Goal: Task Accomplishment & Management: Manage account settings

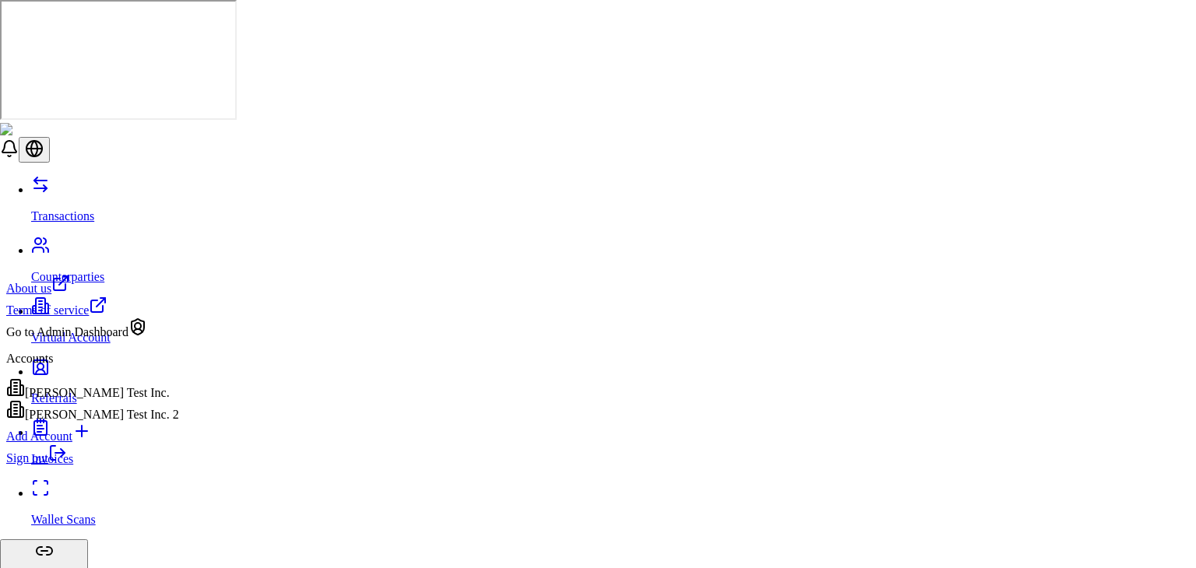
click at [116, 422] on div "[PERSON_NAME] Test Inc. 2" at bounding box center [92, 411] width 173 height 22
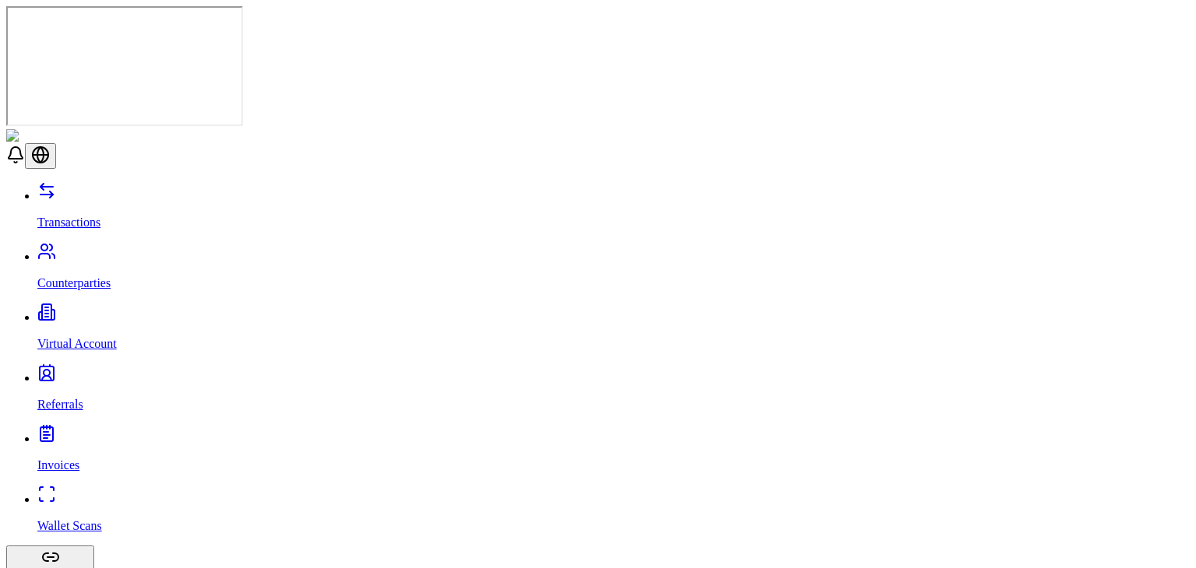
click at [58, 311] on link "Virtual Account" at bounding box center [613, 331] width 1152 height 40
drag, startPoint x: 552, startPoint y: 423, endPoint x: 653, endPoint y: 215, distance: 231.3
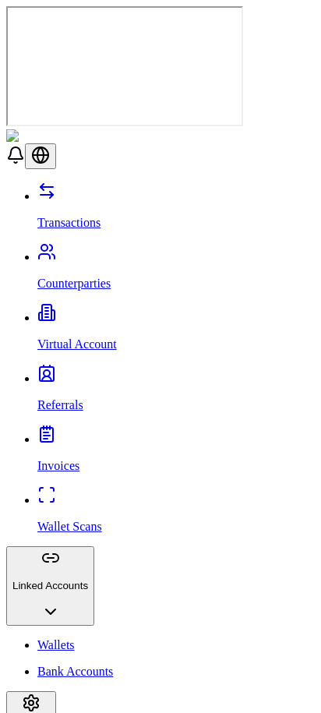
scroll to position [89, 0]
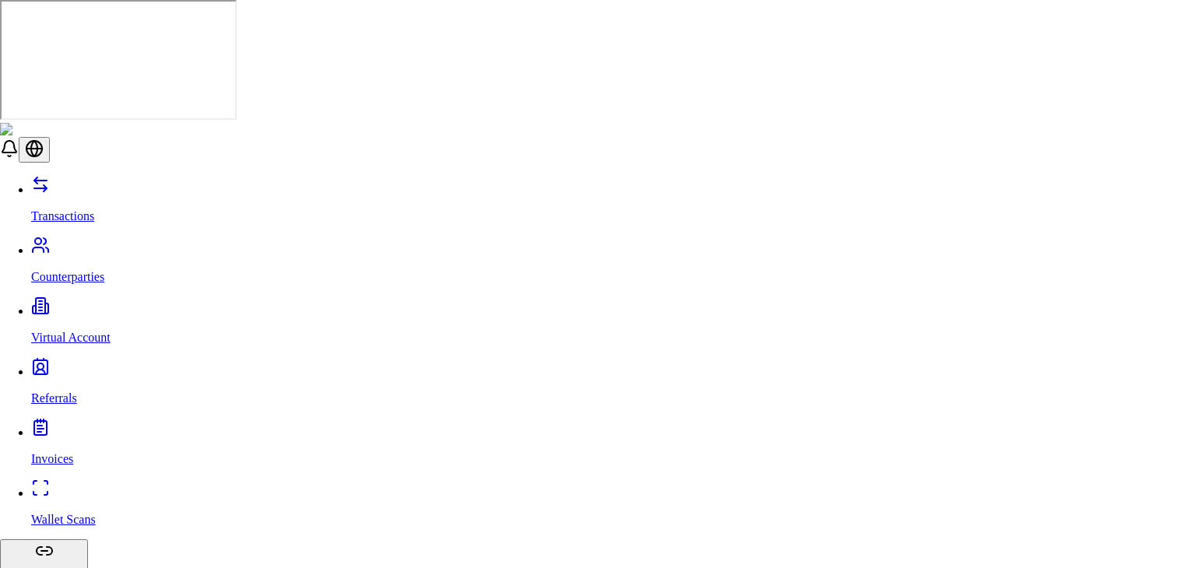
type input "***"
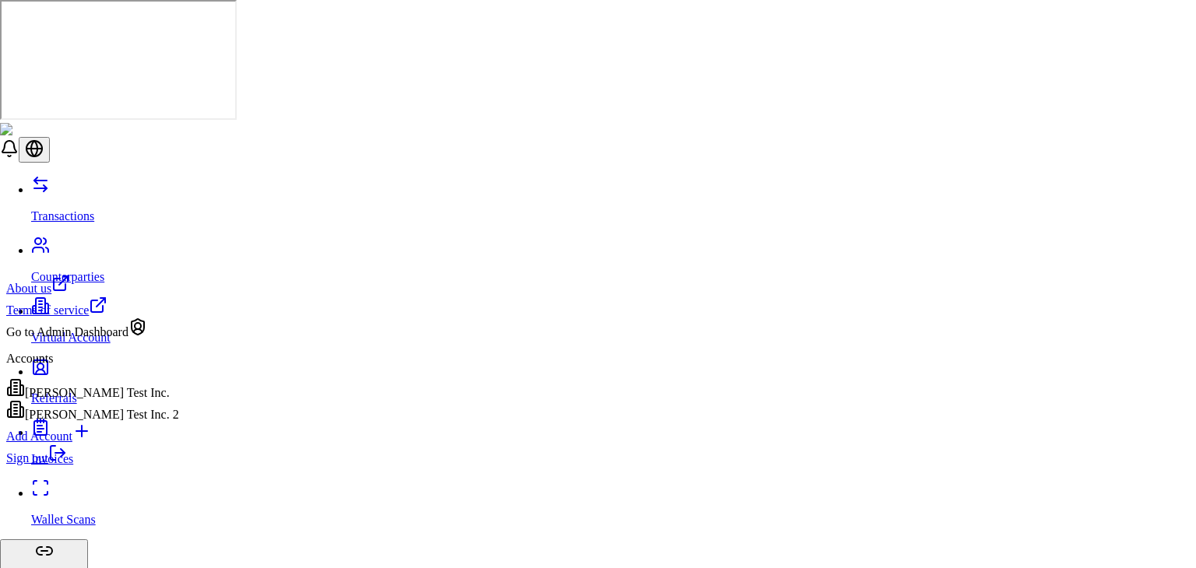
click at [136, 400] on div "[PERSON_NAME] Test Inc." at bounding box center [92, 389] width 173 height 22
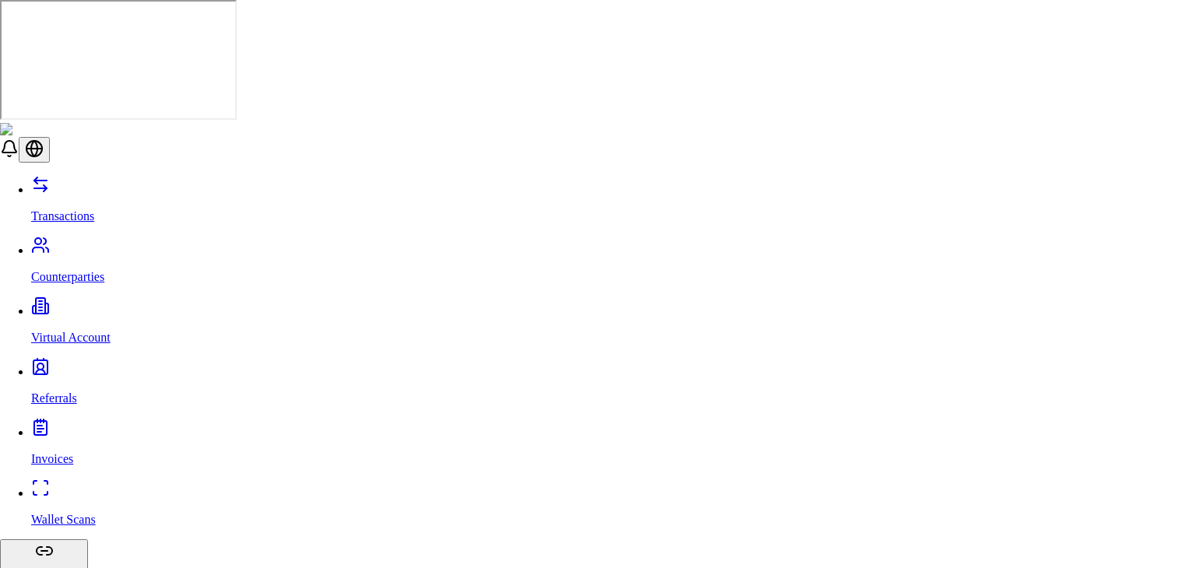
type input "***"
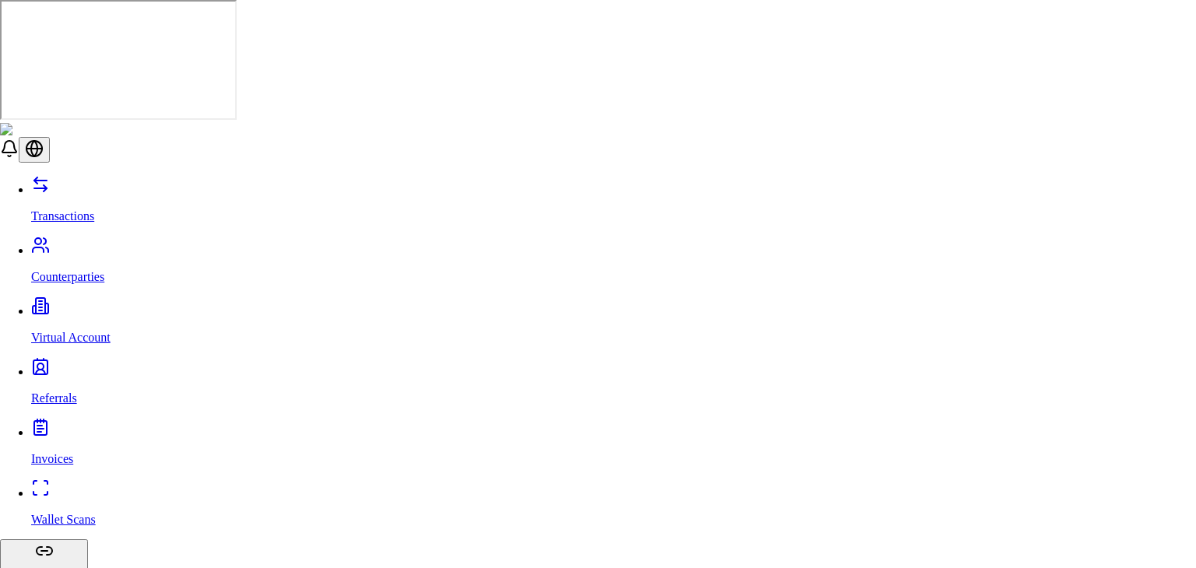
drag, startPoint x: 510, startPoint y: 494, endPoint x: 511, endPoint y: 487, distance: 7.8
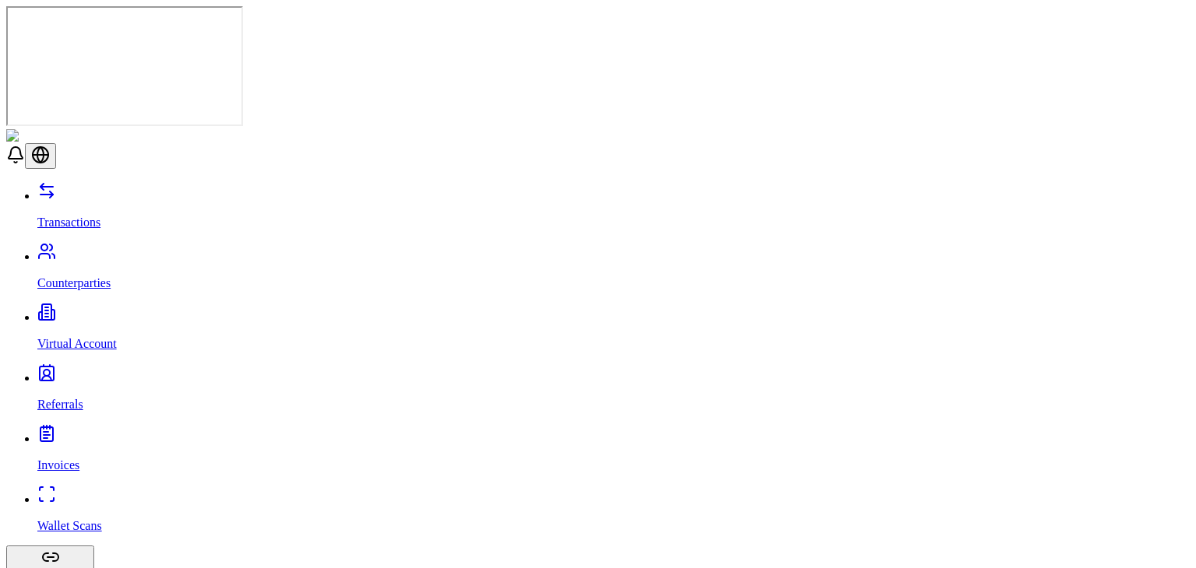
click at [114, 250] on link "Counterparties" at bounding box center [613, 270] width 1152 height 40
click at [107, 189] on link "Transactions" at bounding box center [613, 209] width 1152 height 40
click at [103, 276] on p "Counterparties" at bounding box center [613, 283] width 1152 height 14
click at [90, 337] on p "Virtual Account" at bounding box center [613, 344] width 1152 height 14
click at [87, 371] on link "Referrals" at bounding box center [613, 391] width 1152 height 40
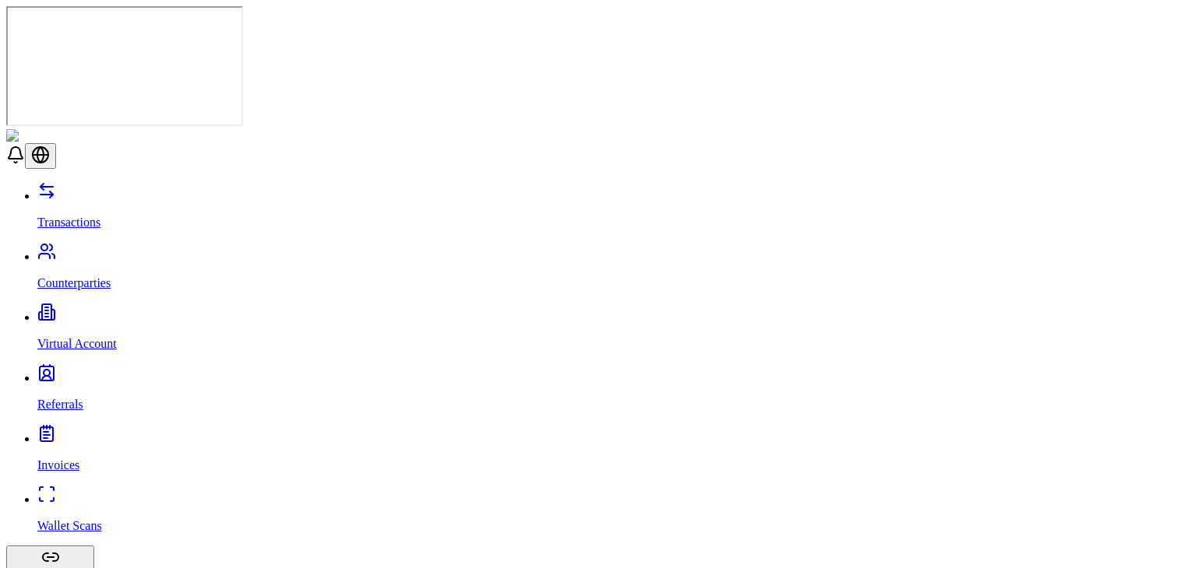
scroll to position [323, 0]
click at [37, 432] on link "Invoices" at bounding box center [613, 452] width 1152 height 40
click at [102, 493] on link "Wallet Scans" at bounding box center [613, 513] width 1152 height 40
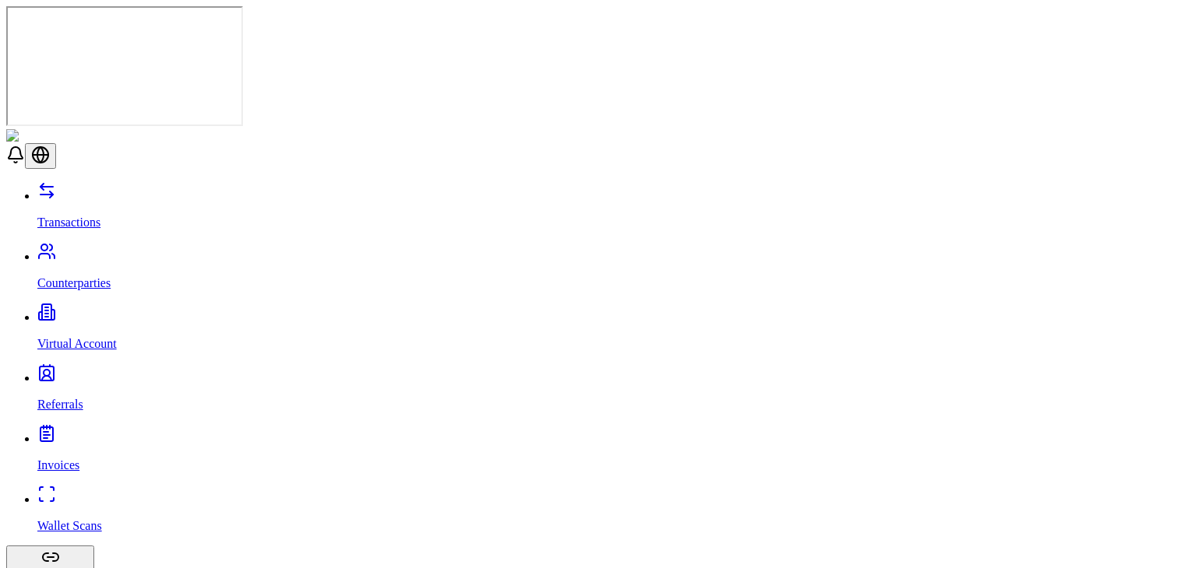
click at [114, 189] on link "Transactions" at bounding box center [613, 209] width 1152 height 40
click at [83, 337] on p "Virtual Account" at bounding box center [613, 344] width 1152 height 14
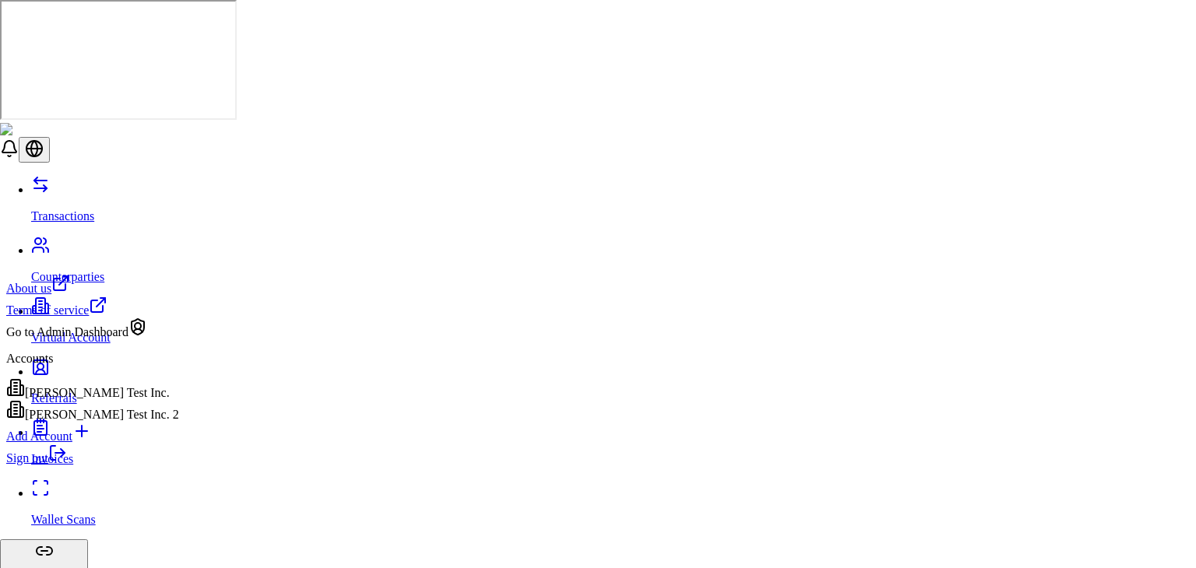
click at [112, 422] on div "Brandon Test Inc. 2" at bounding box center [92, 411] width 173 height 22
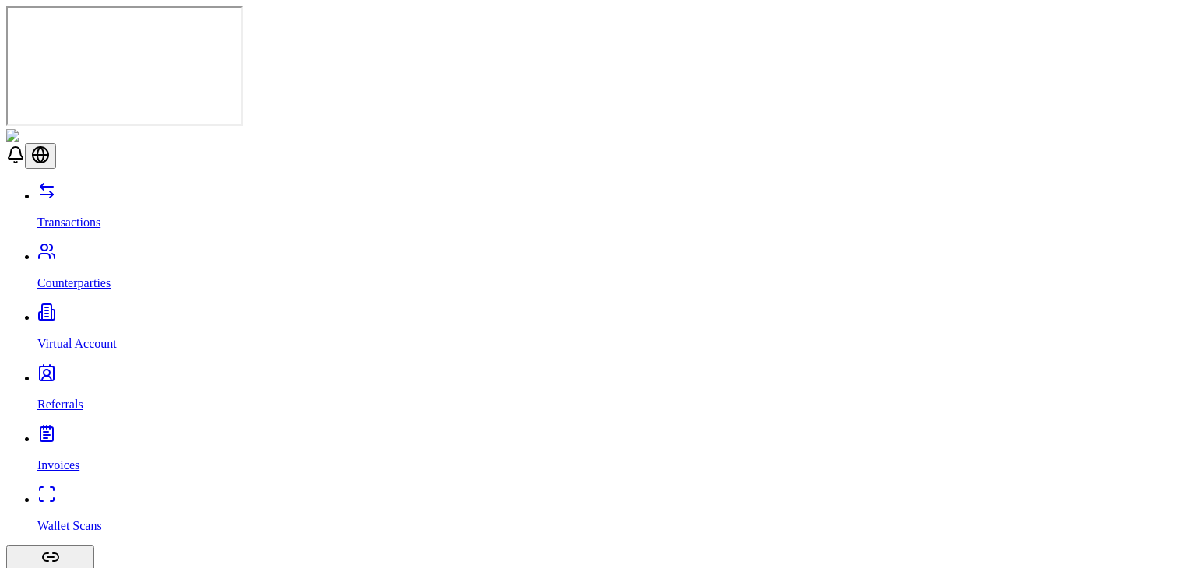
click at [83, 337] on p "Virtual Account" at bounding box center [613, 344] width 1152 height 14
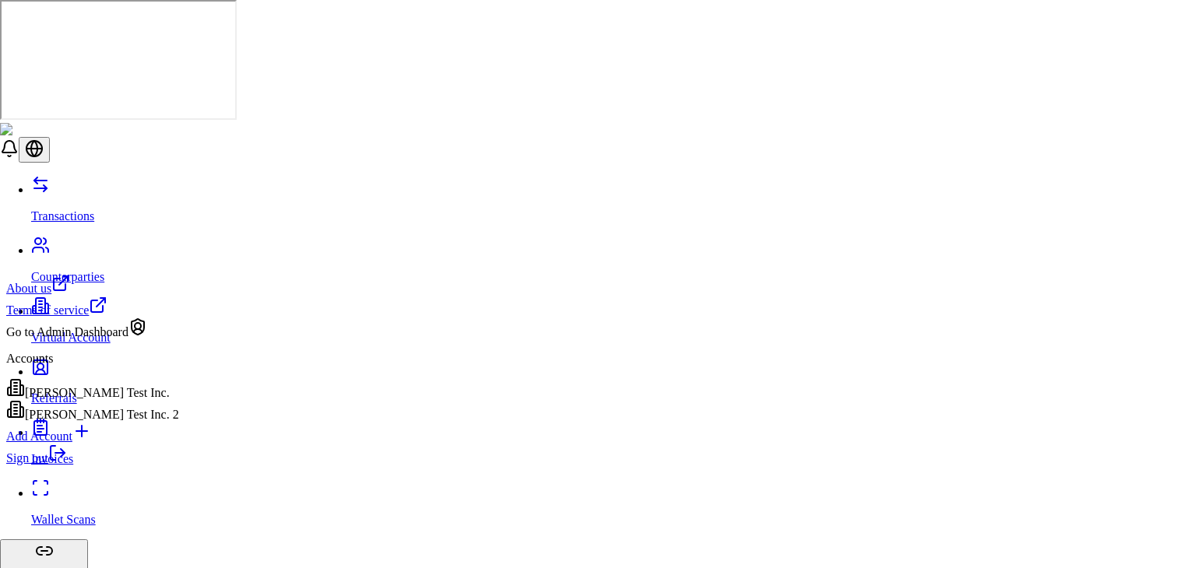
click at [67, 465] on link "Sign out" at bounding box center [36, 458] width 61 height 13
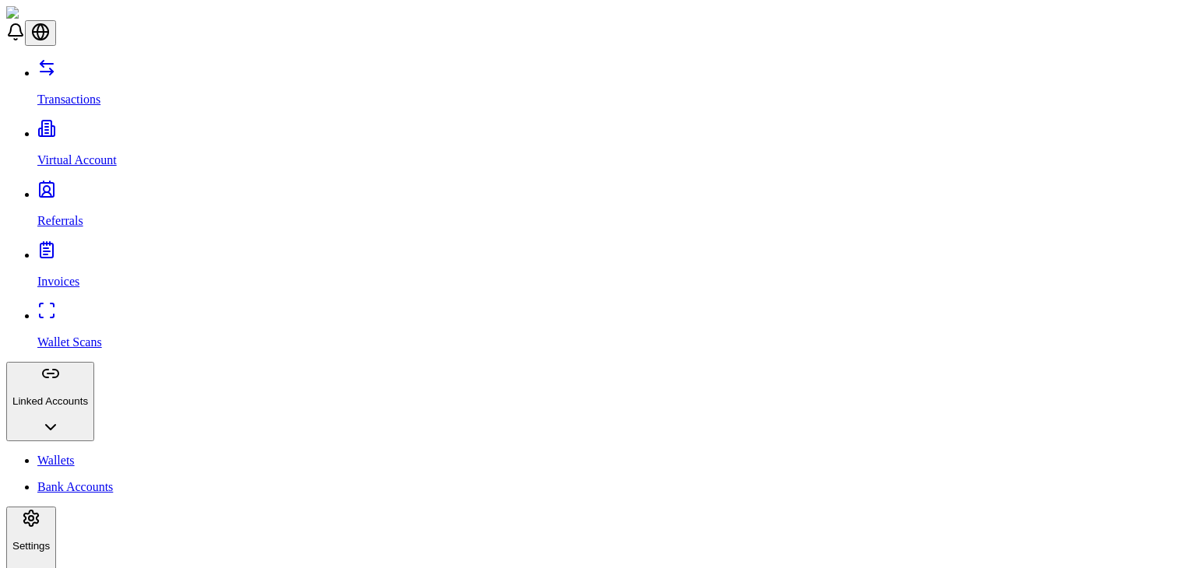
click at [131, 480] on link "Bank Accounts" at bounding box center [613, 487] width 1152 height 14
click at [93, 454] on link "Wallets" at bounding box center [613, 461] width 1152 height 14
click at [121, 79] on link "Transactions" at bounding box center [613, 86] width 1152 height 40
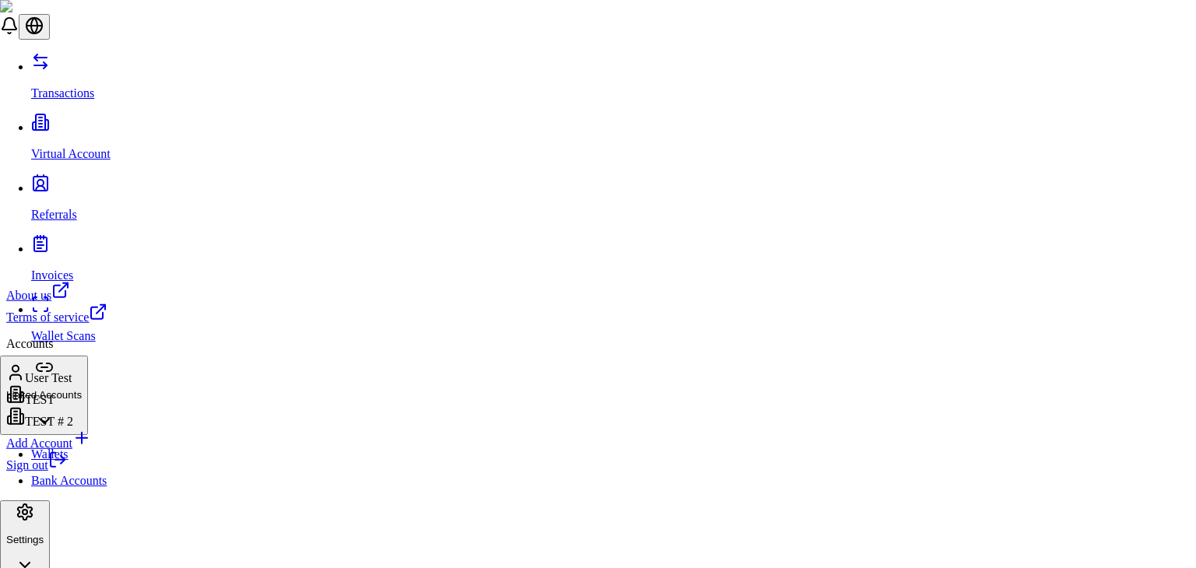
click at [67, 472] on link "Sign out" at bounding box center [36, 465] width 61 height 13
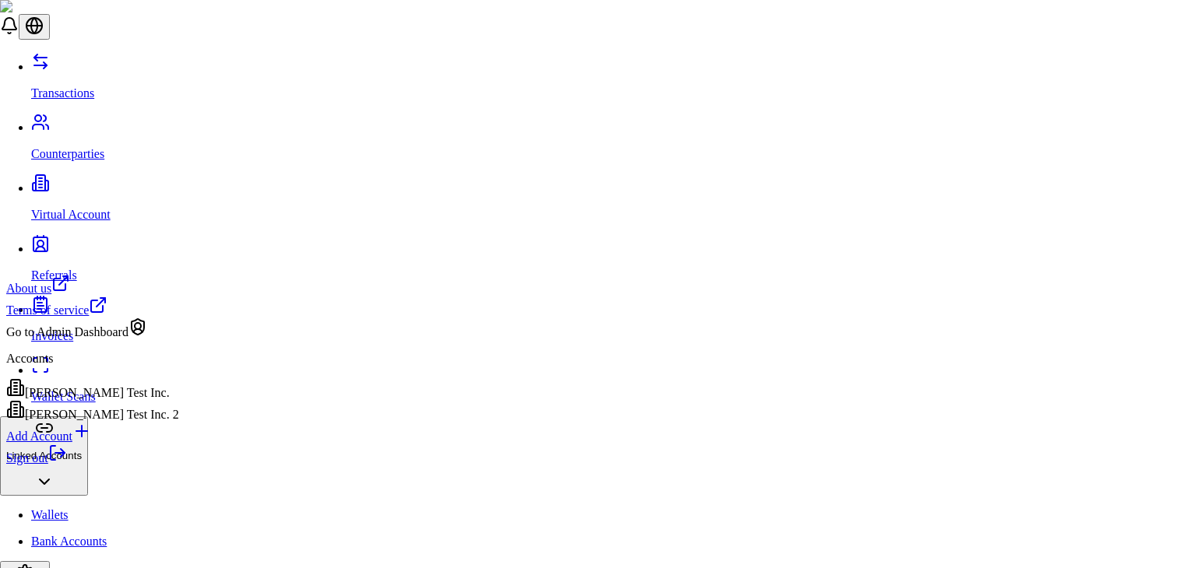
click at [134, 340] on div "Go to Admin Dashboard" at bounding box center [92, 329] width 173 height 22
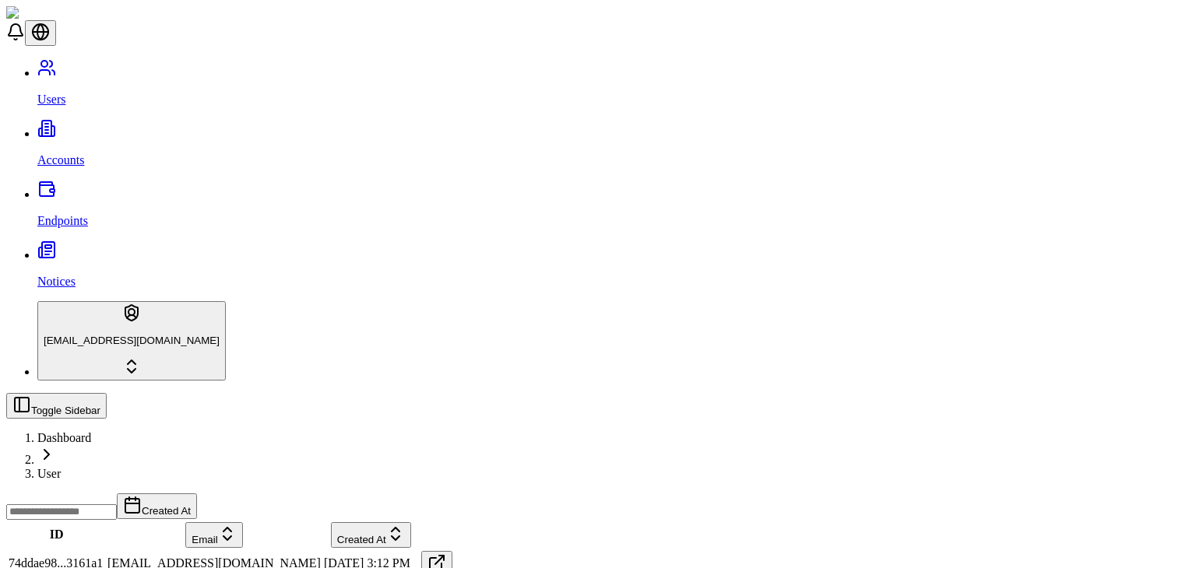
click at [90, 127] on link "Accounts" at bounding box center [613, 147] width 1152 height 40
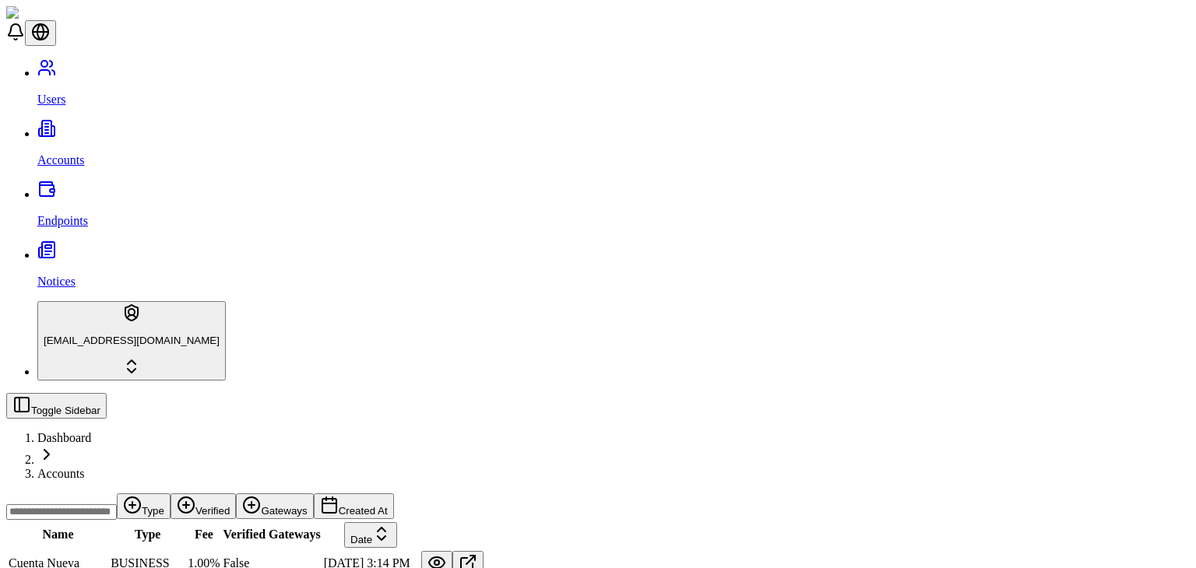
click at [313, 494] on button "Gateways" at bounding box center [274, 507] width 77 height 26
click at [572, 208] on div "Suggestions" at bounding box center [619, 197] width 129 height 22
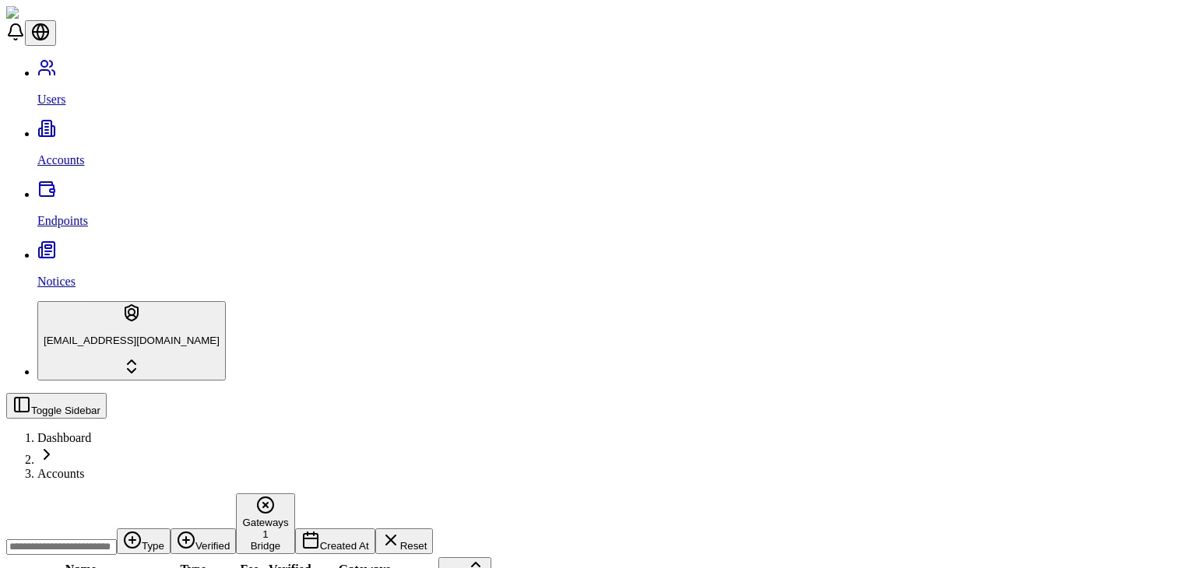
click at [294, 494] on button "Gateways 1 Bridge" at bounding box center [265, 524] width 58 height 61
click at [571, 232] on div "Suggestions" at bounding box center [619, 233] width 129 height 22
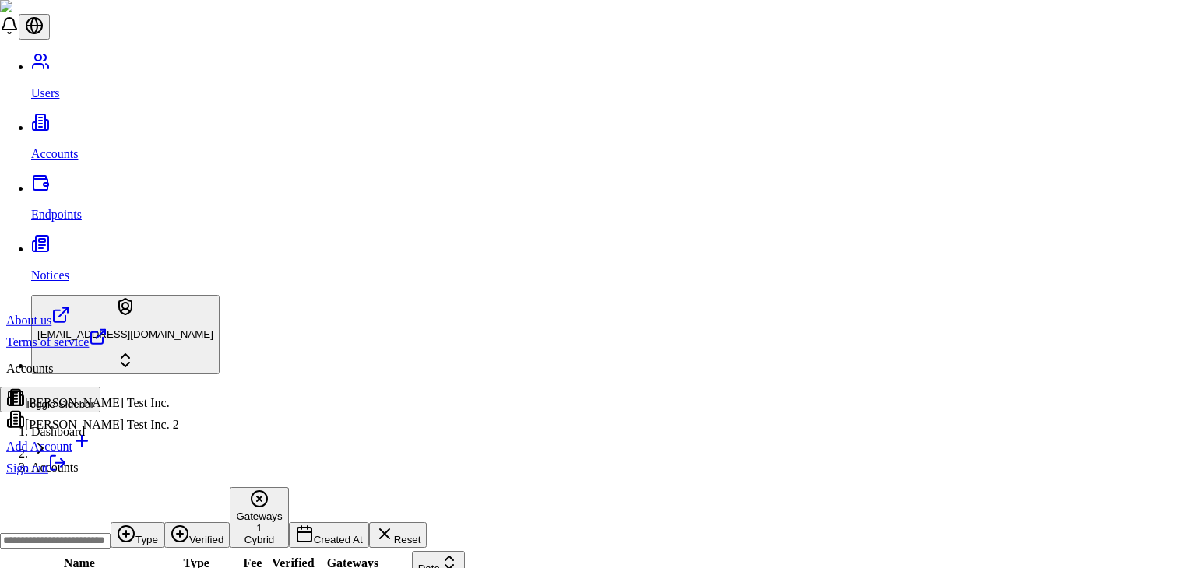
click at [102, 523] on html "Users Accounts Endpoints Notices stagingbrandon@gmail.com Toggle Sidebar Dashbo…" at bounding box center [598, 475] width 1196 height 950
click at [444, 405] on html "Users Accounts Endpoints Notices stagingbrandon@gmail.com Toggle Sidebar Dashbo…" at bounding box center [598, 475] width 1196 height 950
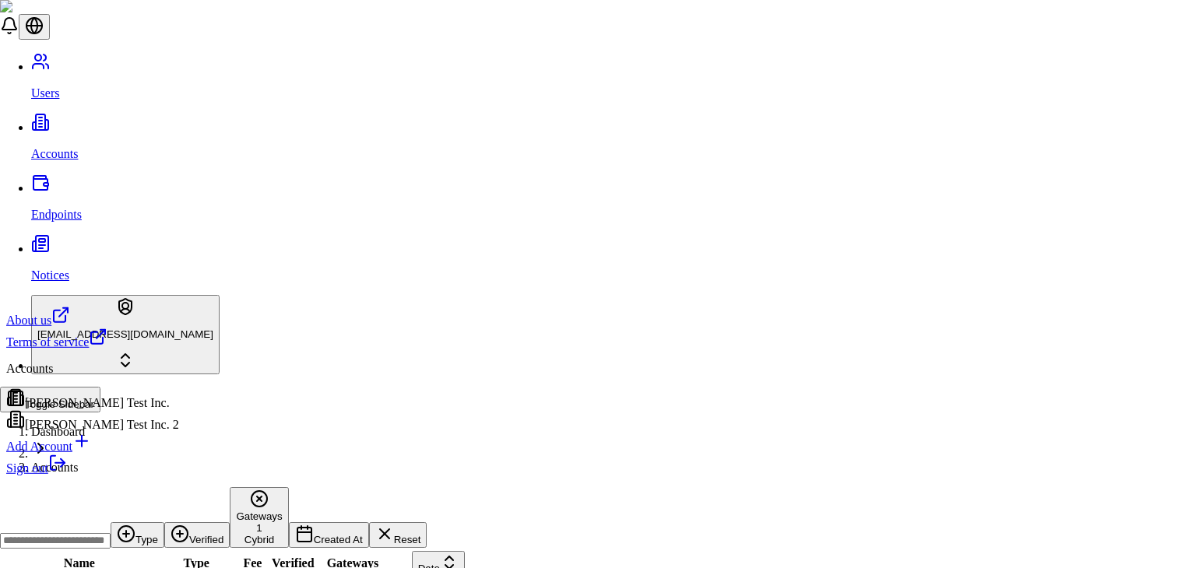
click at [122, 549] on html "Users Accounts Endpoints Notices stagingbrandon@gmail.com Toggle Sidebar Dashbo…" at bounding box center [598, 475] width 1196 height 950
click at [118, 410] on div "[PERSON_NAME] Test Inc." at bounding box center [92, 400] width 173 height 22
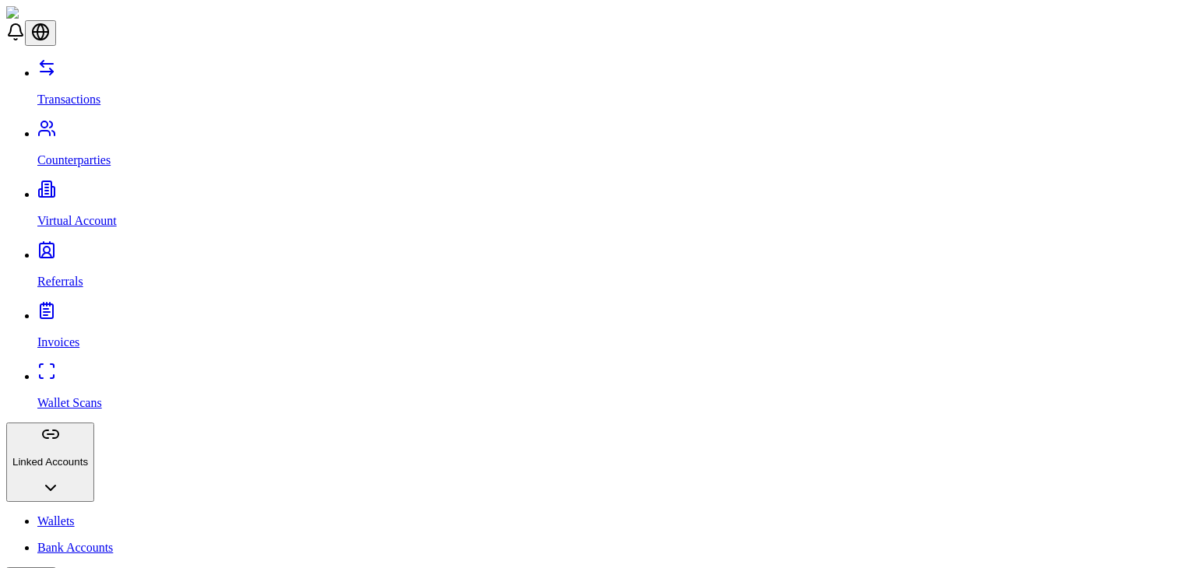
click at [62, 515] on p "Wallets" at bounding box center [613, 522] width 1152 height 14
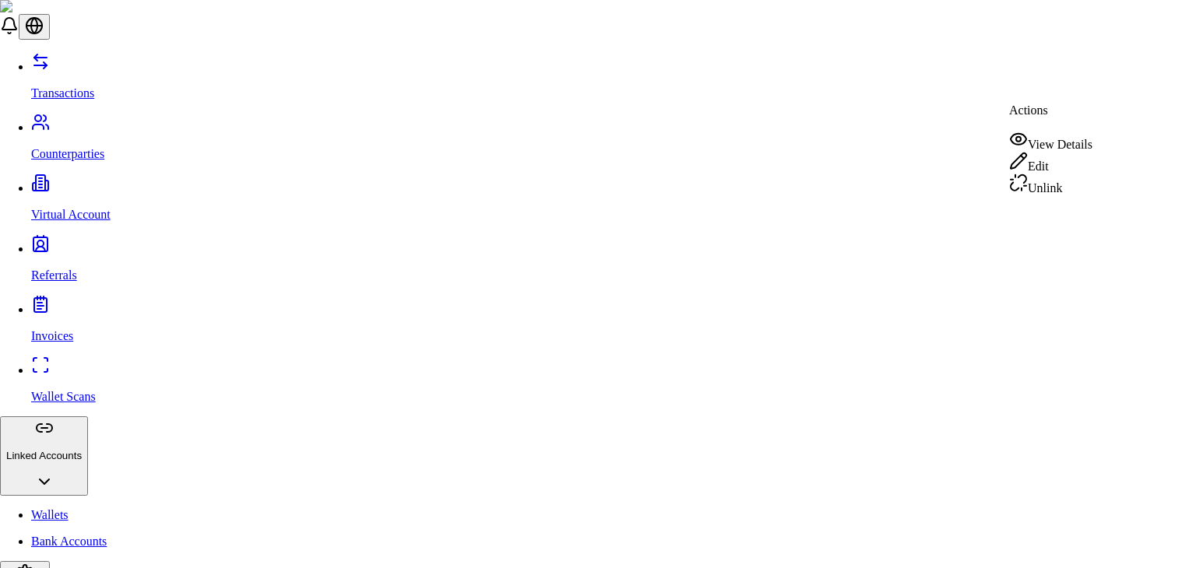
click at [1047, 182] on div "Unlink" at bounding box center [1050, 185] width 83 height 22
click at [115, 535] on link "Bank Accounts" at bounding box center [613, 542] width 1165 height 14
